Goal: Transaction & Acquisition: Purchase product/service

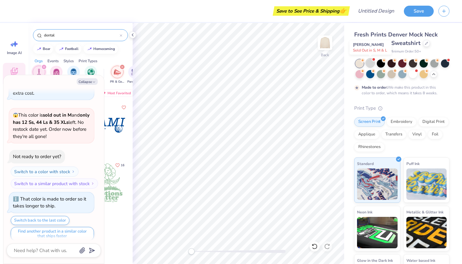
click at [367, 64] on div at bounding box center [370, 63] width 8 height 8
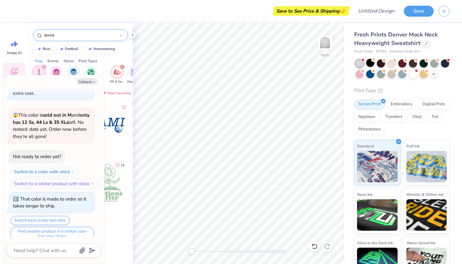
scroll to position [559, 0]
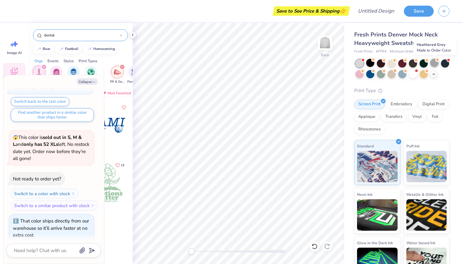
click at [435, 63] on div at bounding box center [434, 63] width 8 height 8
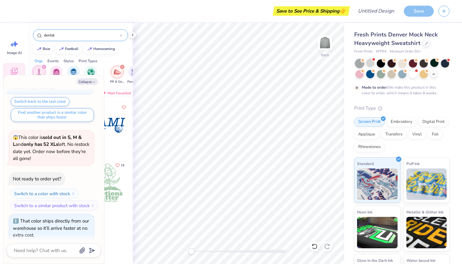
scroll to position [611, 0]
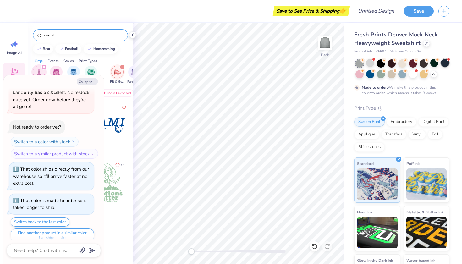
click at [444, 64] on div at bounding box center [445, 63] width 8 height 8
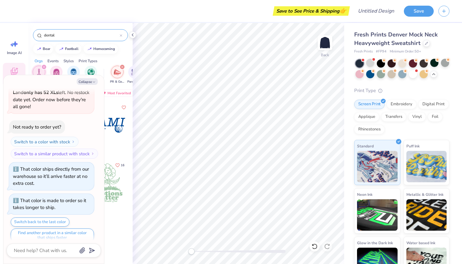
scroll to position [729, 0]
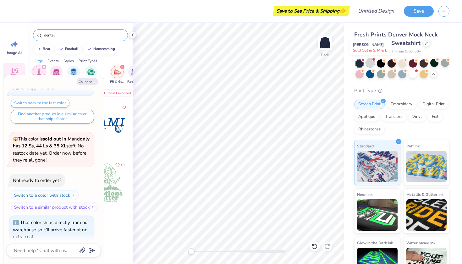
click at [371, 61] on div at bounding box center [370, 63] width 8 height 8
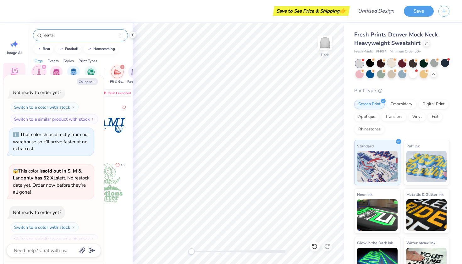
click at [393, 63] on div at bounding box center [392, 63] width 8 height 8
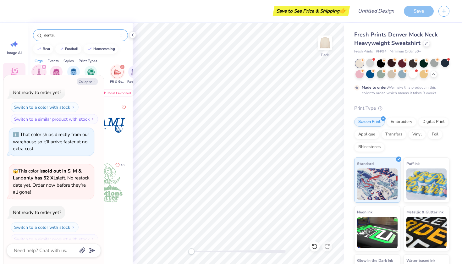
scroll to position [869, 0]
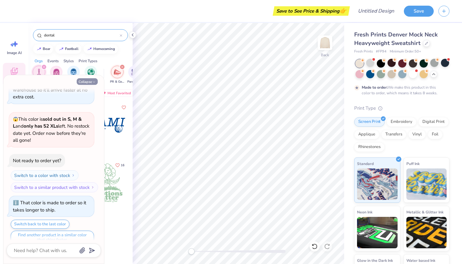
click at [92, 81] on icon "button" at bounding box center [94, 82] width 4 height 4
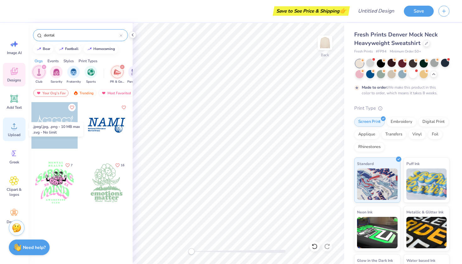
click at [12, 131] on div "Upload" at bounding box center [14, 130] width 23 height 24
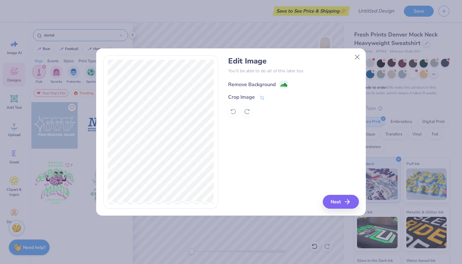
click at [258, 82] on div "Remove Background" at bounding box center [251, 85] width 47 height 8
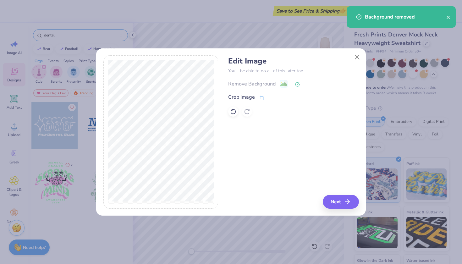
click at [346, 201] on icon "button" at bounding box center [348, 202] width 8 height 8
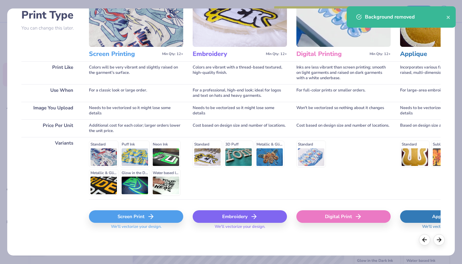
scroll to position [49, 0]
click at [127, 218] on div "Screen Print" at bounding box center [136, 217] width 94 height 13
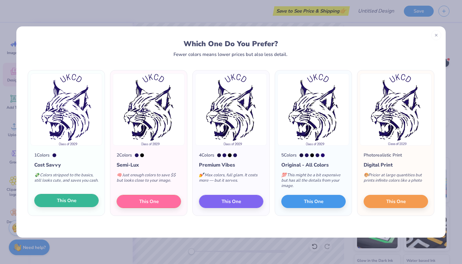
click at [83, 202] on button "This One" at bounding box center [66, 200] width 64 height 13
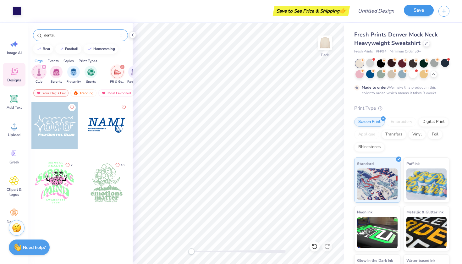
click at [411, 10] on button "Save" at bounding box center [419, 10] width 30 height 11
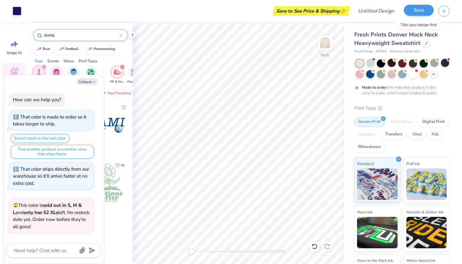
scroll to position [886, 0]
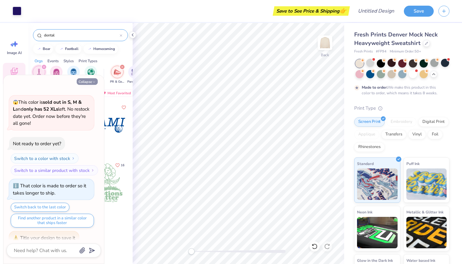
click at [86, 79] on button "Collapse" at bounding box center [87, 81] width 21 height 7
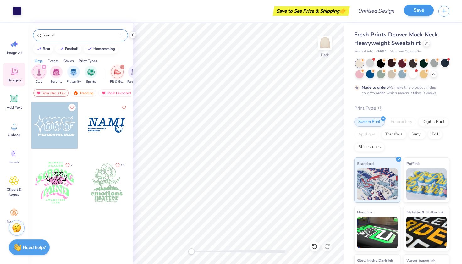
click at [416, 7] on button "Save" at bounding box center [419, 10] width 30 height 11
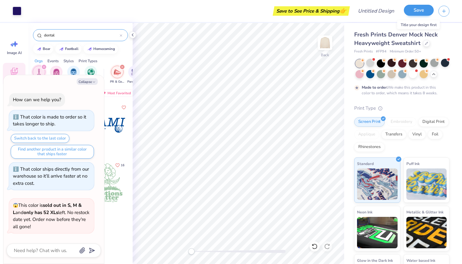
scroll to position [903, 0]
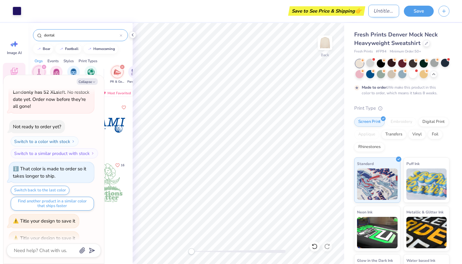
type textarea "x"
click at [382, 10] on input "Design Title" at bounding box center [383, 11] width 31 height 13
type input "M"
type textarea "x"
type input "Mo"
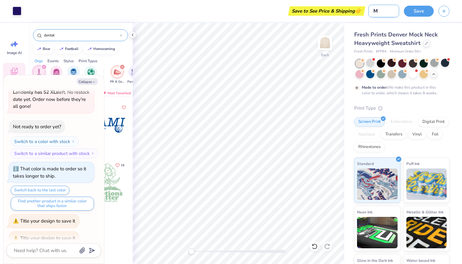
type textarea "x"
type input "Moc"
type textarea "x"
type input "Mock"
type textarea "x"
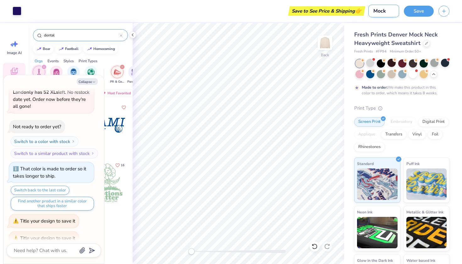
type input "Mockn"
type textarea "x"
type input "Mockne"
type textarea "x"
type input "Mocknec"
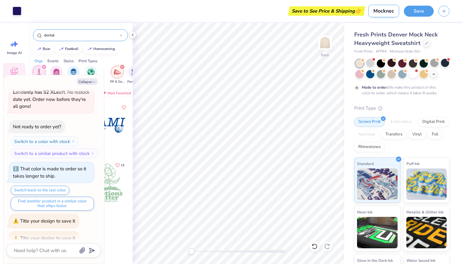
type textarea "x"
type input "Mockneck"
type textarea "x"
type input "Mockneck"
click at [423, 9] on button "Save" at bounding box center [419, 10] width 30 height 11
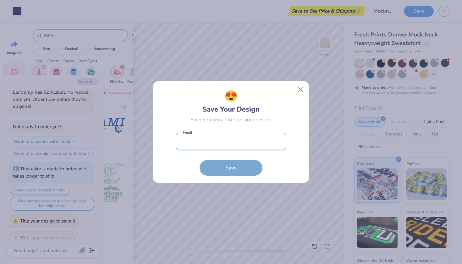
click at [208, 142] on input "email" at bounding box center [231, 141] width 111 height 17
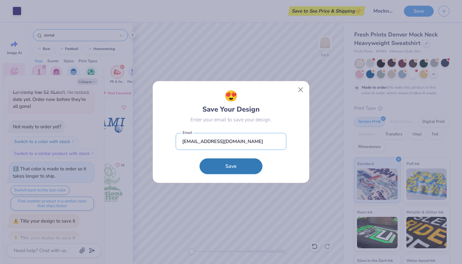
type input "[EMAIL_ADDRESS][DOMAIN_NAME]"
click at [214, 162] on button "Save" at bounding box center [231, 166] width 63 height 16
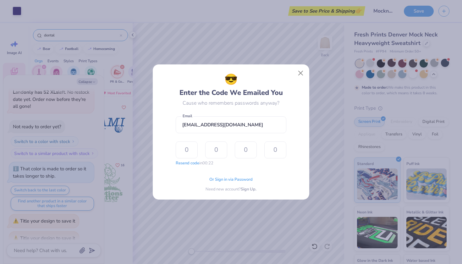
type textarea "x"
type input "1"
type input "2"
type input "0"
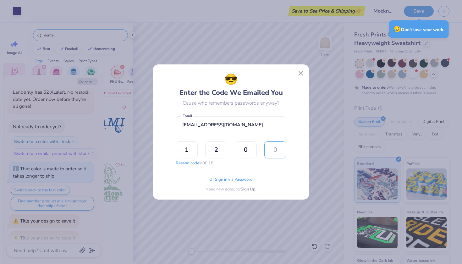
type input "8"
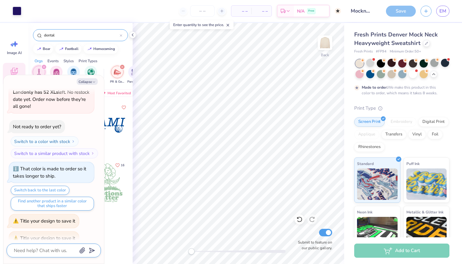
scroll to position [920, 0]
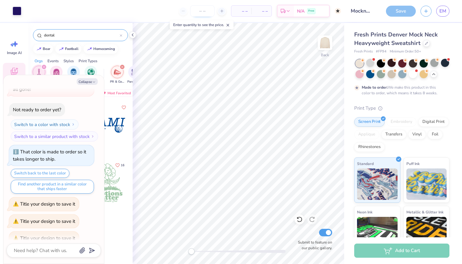
type textarea "x"
click at [202, 13] on input "number" at bounding box center [202, 10] width 25 height 11
type input "15"
type textarea "x"
type input "50"
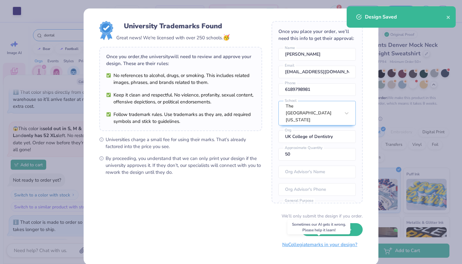
click at [311, 245] on button "No Collegiate marks in your design?" at bounding box center [320, 244] width 86 height 13
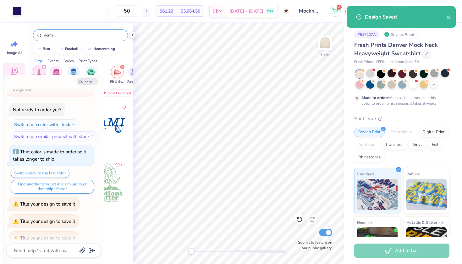
click at [391, 254] on div "Add to Cart" at bounding box center [401, 251] width 95 height 14
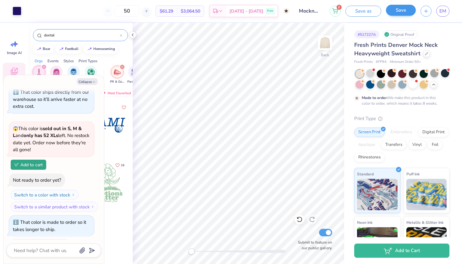
click at [410, 8] on button "Save" at bounding box center [401, 10] width 30 height 11
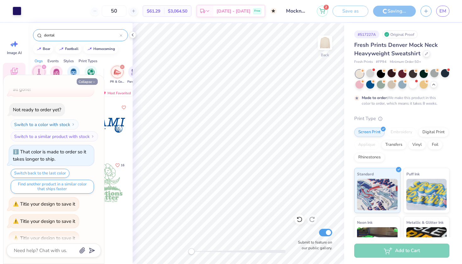
click at [91, 82] on button "Collapse" at bounding box center [87, 81] width 21 height 7
type textarea "x"
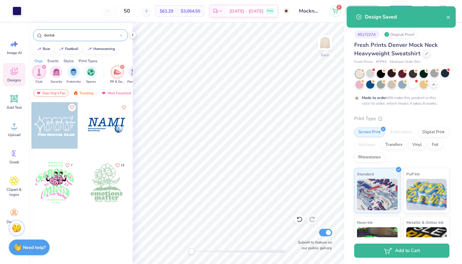
click at [344, 88] on div "# 517227A Original Proof Fresh Prints Denver Mock Neck Heavyweight Sweatshirt F…" at bounding box center [403, 166] width 118 height 287
click at [448, 17] on icon "close" at bounding box center [448, 17] width 3 height 3
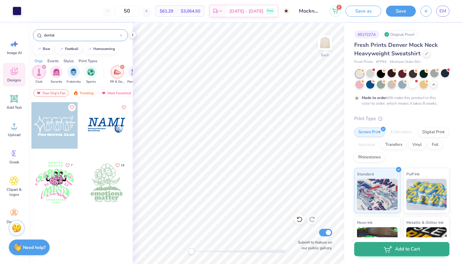
click at [377, 250] on button "Add to Cart" at bounding box center [401, 249] width 95 height 14
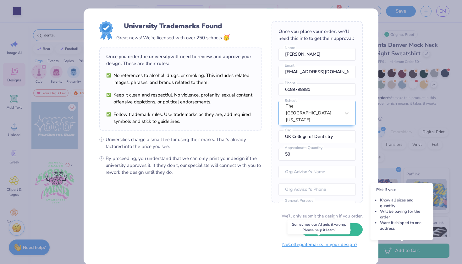
click at [320, 245] on button "No Collegiate marks in your design?" at bounding box center [320, 244] width 86 height 13
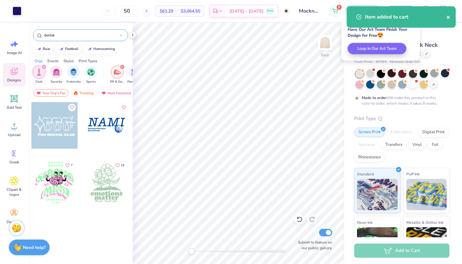
click at [448, 17] on icon "close" at bounding box center [448, 17] width 3 height 3
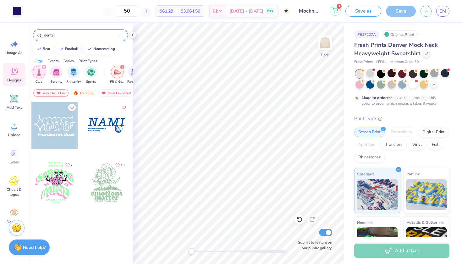
click at [334, 12] on icon at bounding box center [335, 10] width 6 height 5
